Goal: Information Seeking & Learning: Learn about a topic

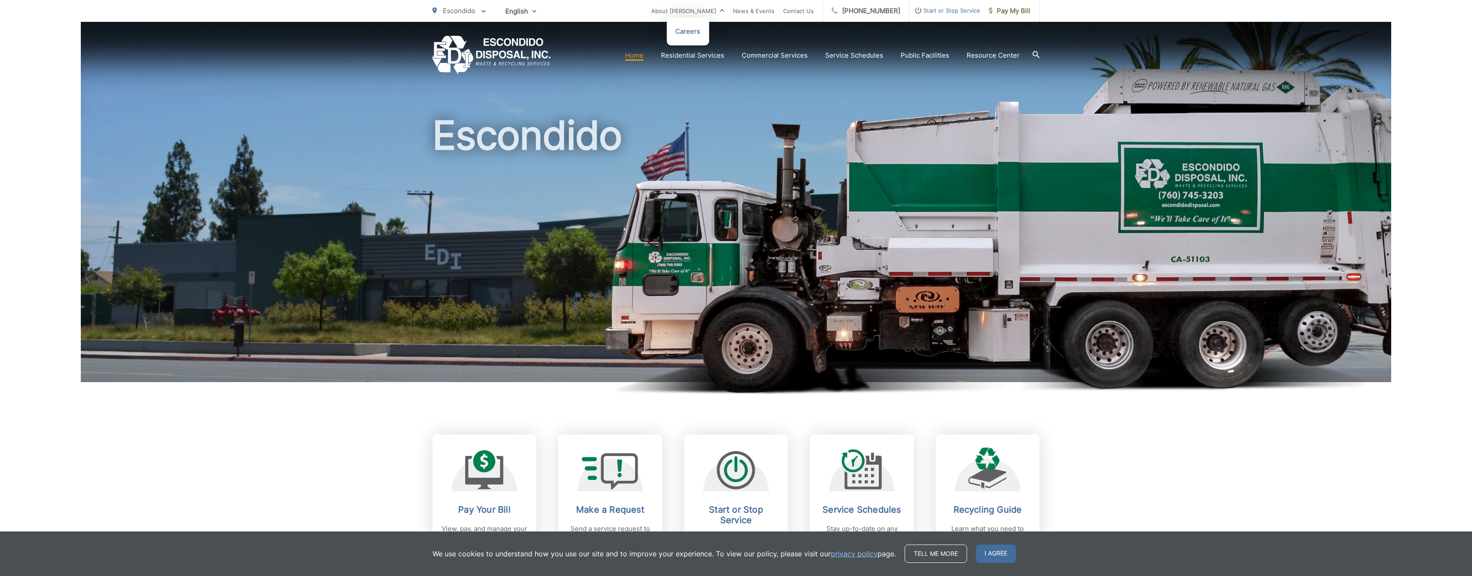
click at [700, 31] on link "Careers" at bounding box center [687, 31] width 25 height 10
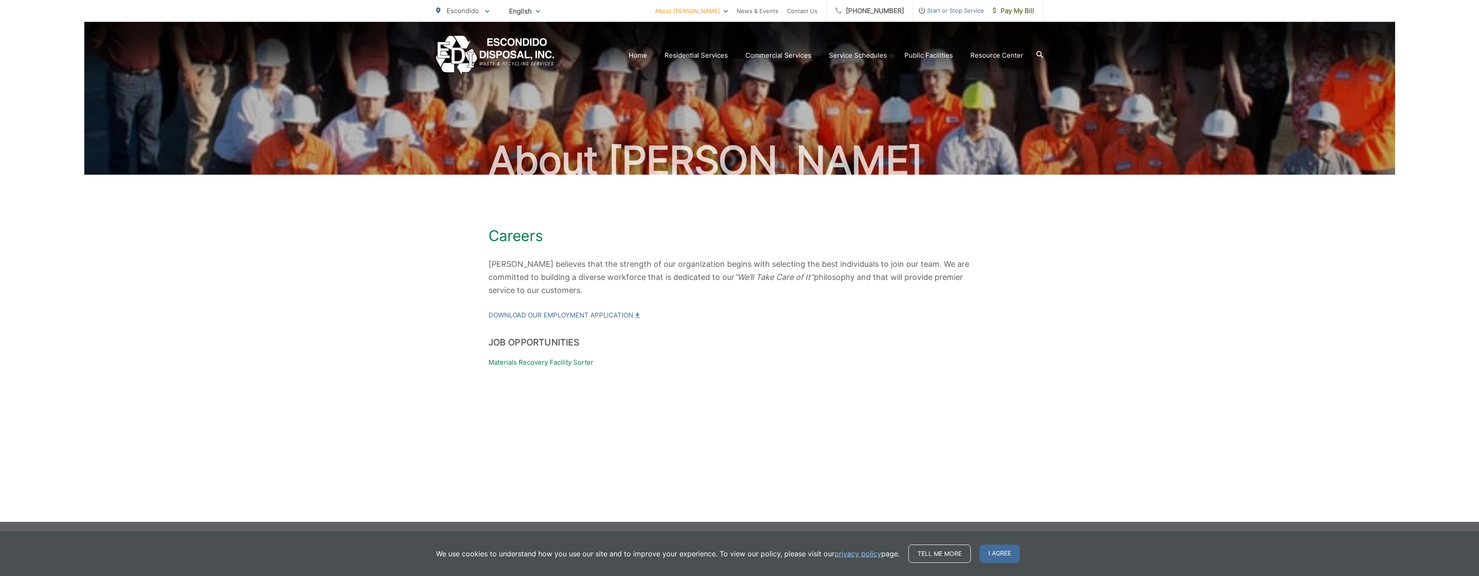
click at [484, 3] on div "Escondido To change your zip code, enter it below and press change. Change Take…" at bounding box center [462, 11] width 53 height 22
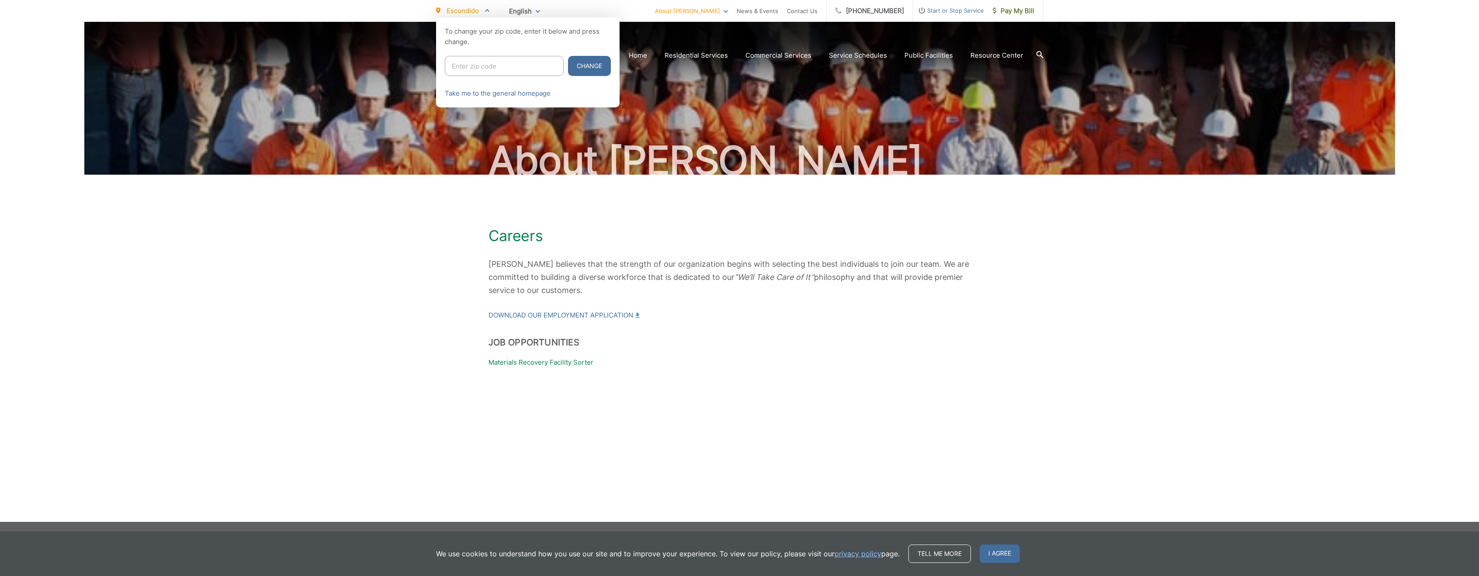
click at [474, 71] on input "Enter zip code" at bounding box center [504, 66] width 119 height 20
type input "92127"
click at [568, 56] on button "Change" at bounding box center [589, 66] width 43 height 20
